Goal: Information Seeking & Learning: Check status

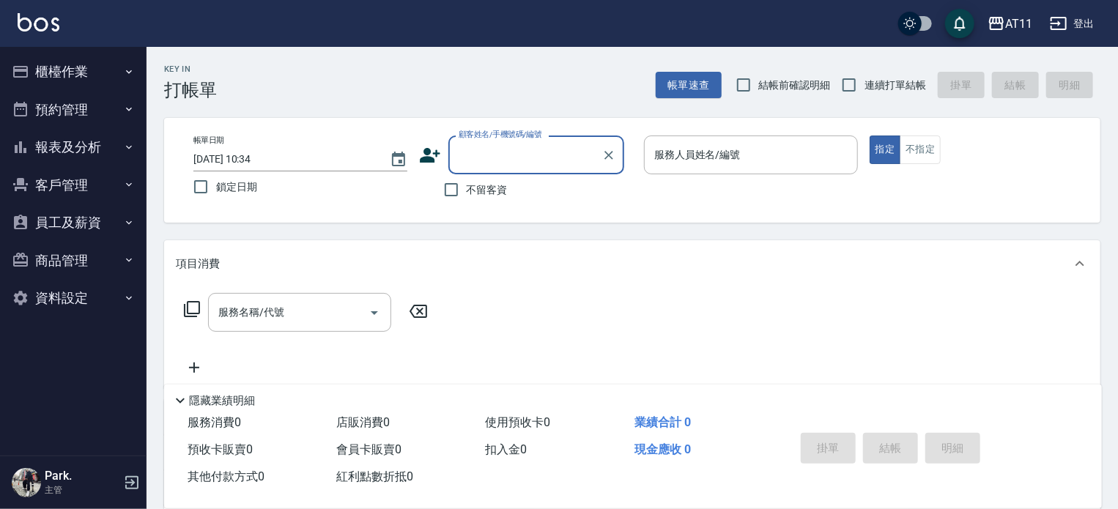
click at [34, 186] on button "客戶管理" at bounding box center [73, 185] width 135 height 38
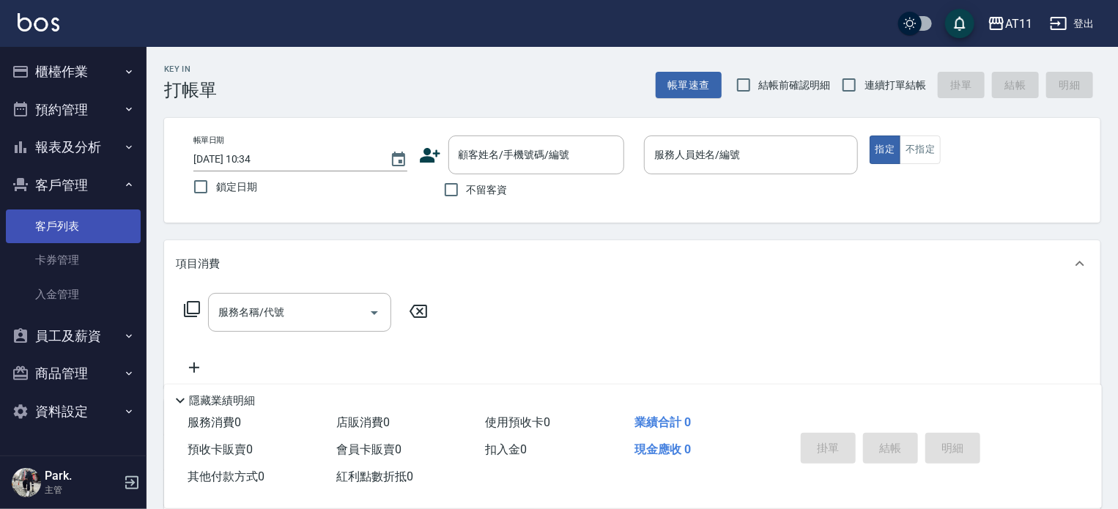
click at [62, 225] on link "客戶列表" at bounding box center [73, 227] width 135 height 34
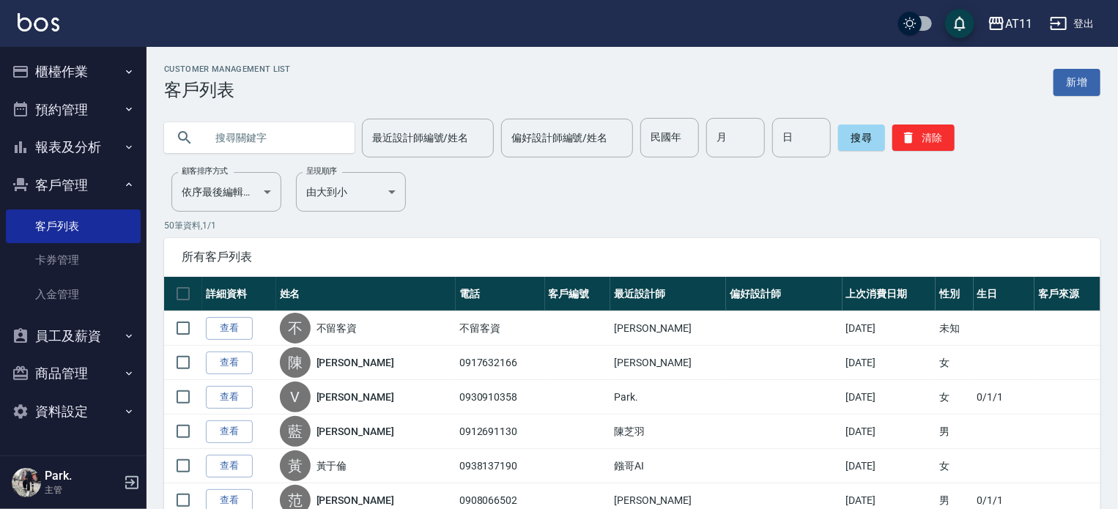
click at [258, 143] on input "text" at bounding box center [274, 138] width 138 height 40
type input "陳"
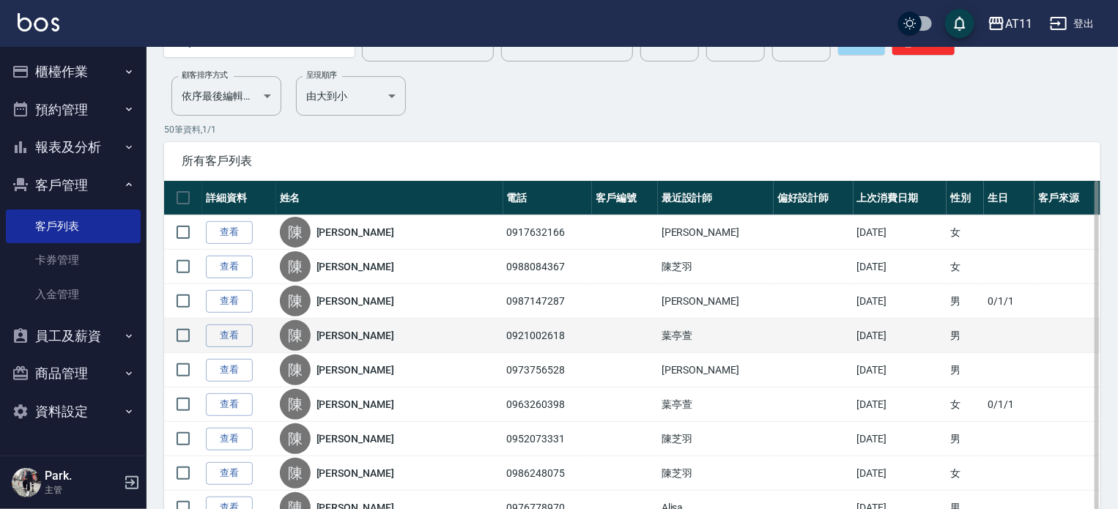
scroll to position [147, 0]
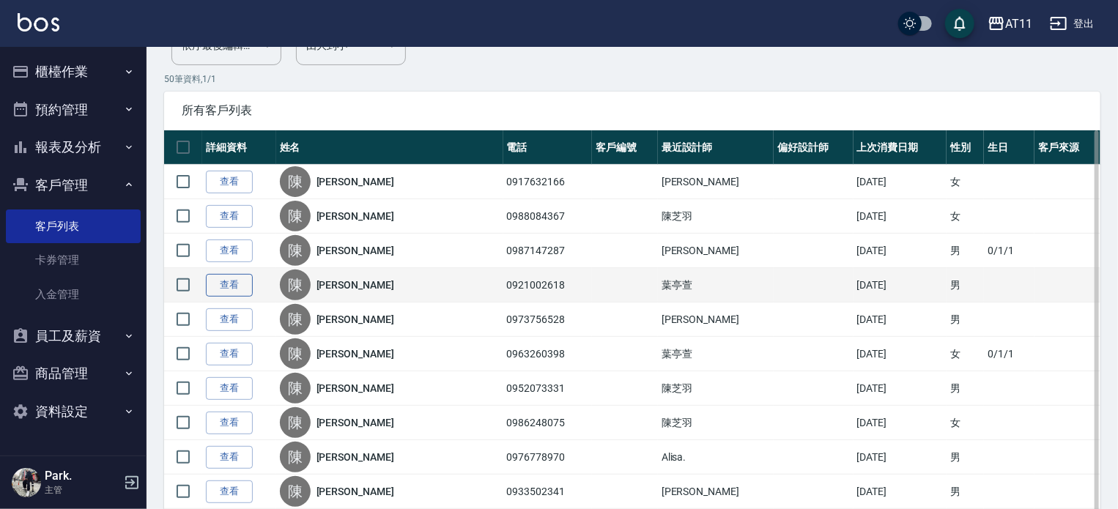
click at [223, 285] on link "查看" at bounding box center [229, 285] width 47 height 23
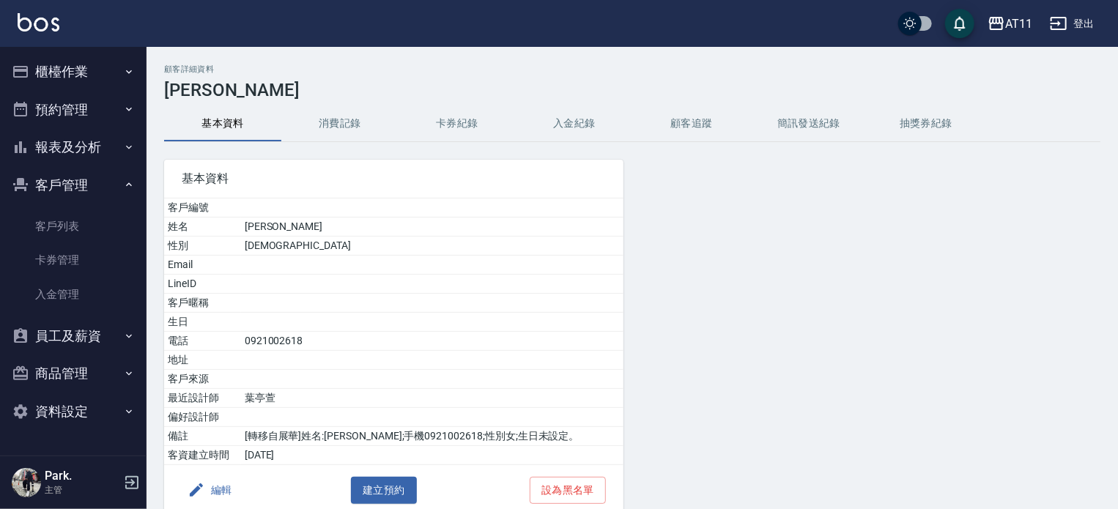
click at [576, 117] on button "入金紀錄" at bounding box center [574, 123] width 117 height 35
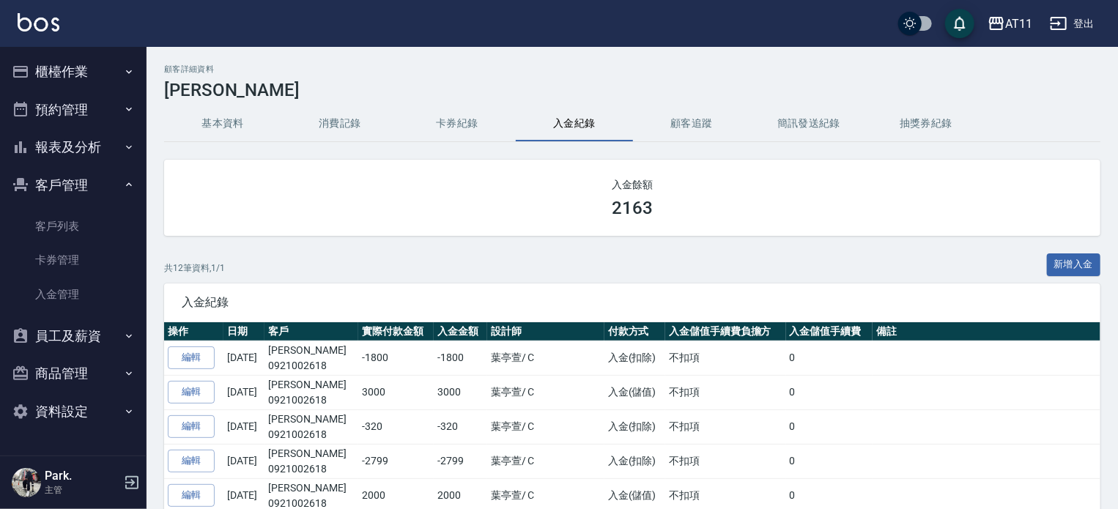
click at [84, 146] on button "報表及分析" at bounding box center [73, 147] width 135 height 38
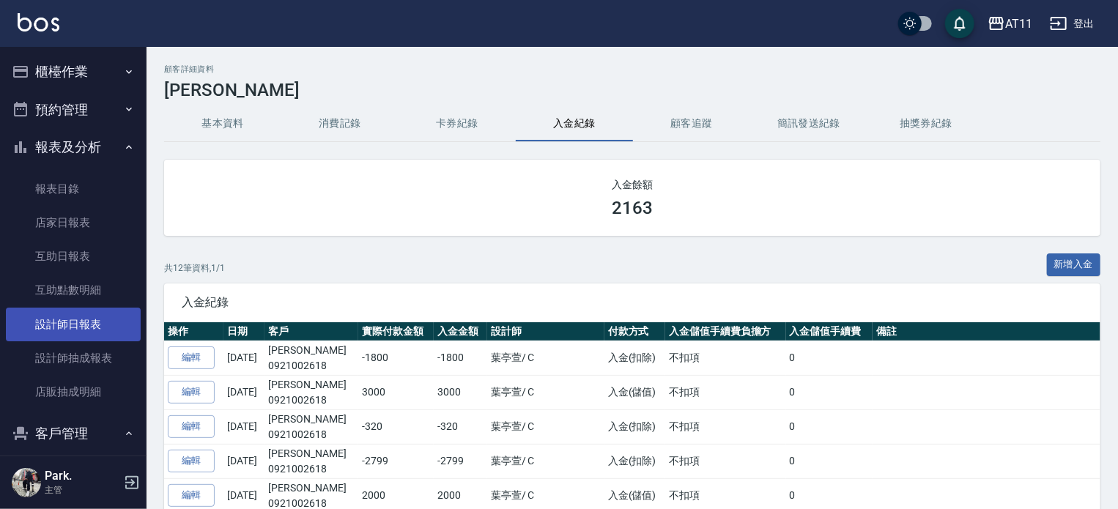
click at [78, 311] on link "設計師日報表" at bounding box center [73, 325] width 135 height 34
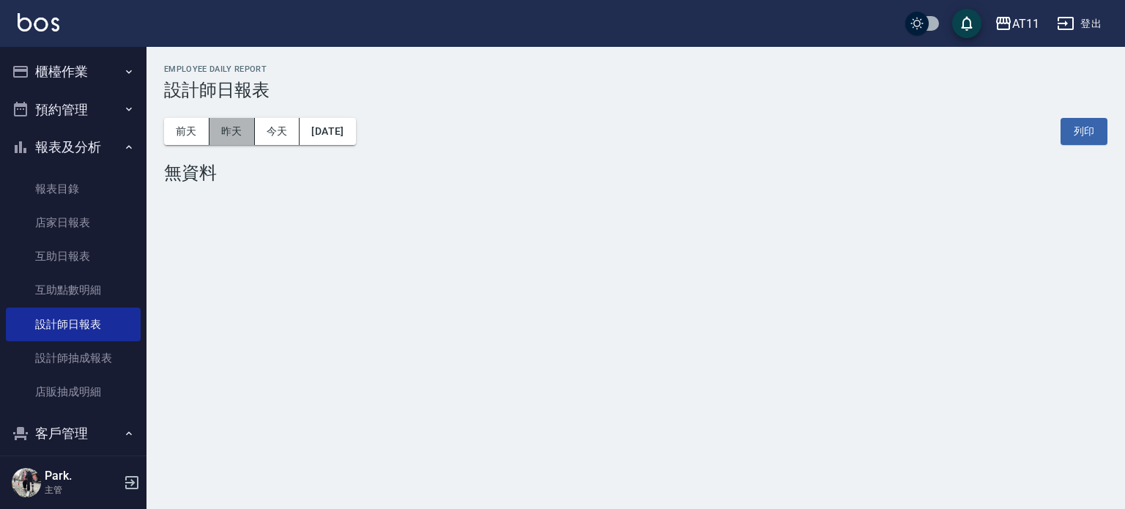
click at [223, 134] on button "昨天" at bounding box center [232, 131] width 45 height 27
